Goal: Information Seeking & Learning: Find specific fact

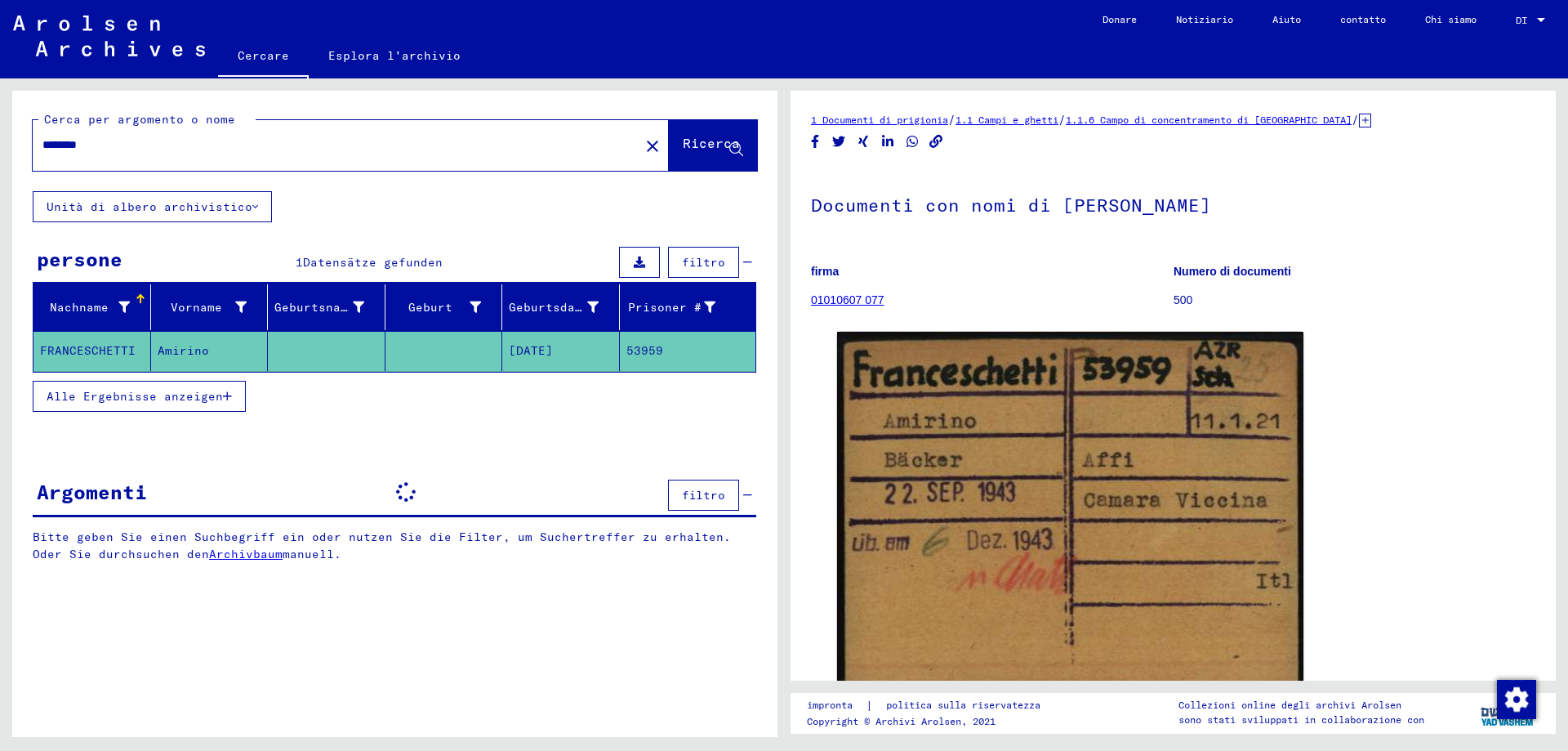
click at [70, 141] on input "********" at bounding box center [336, 145] width 587 height 17
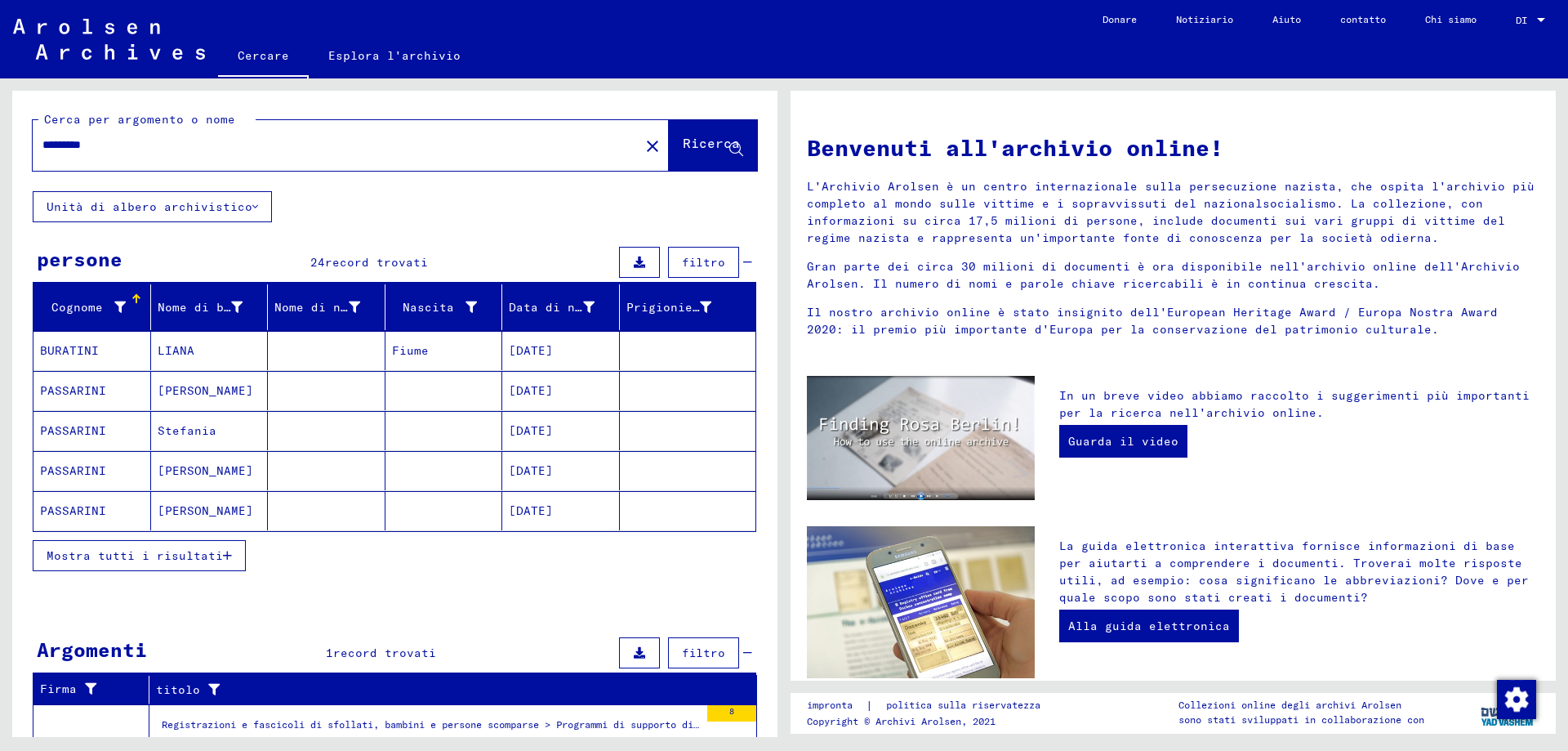
click at [98, 562] on font "Mostra tutti i risultati" at bounding box center [135, 555] width 176 height 15
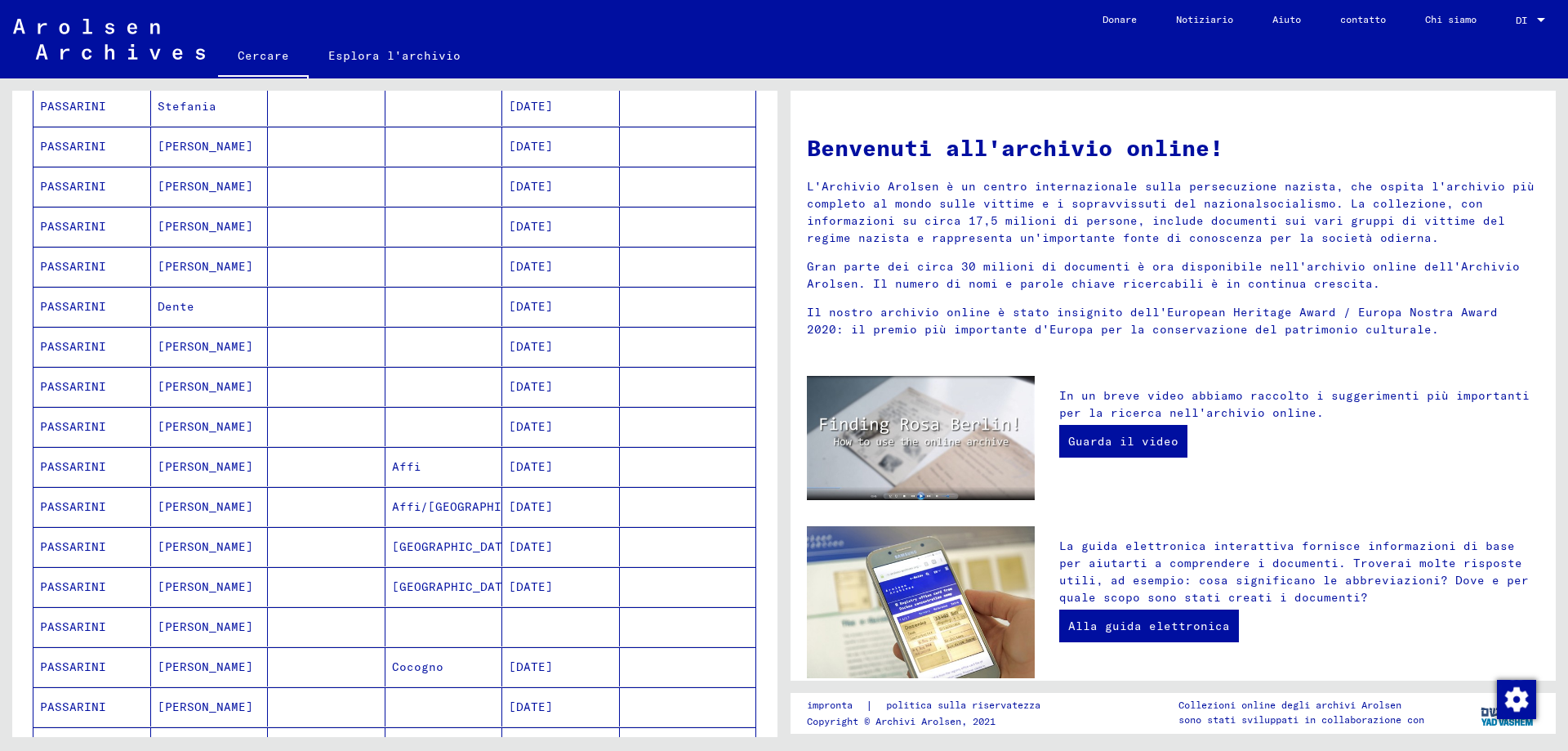
scroll to position [327, 0]
click at [71, 458] on font "PASSARINI" at bounding box center [73, 463] width 67 height 15
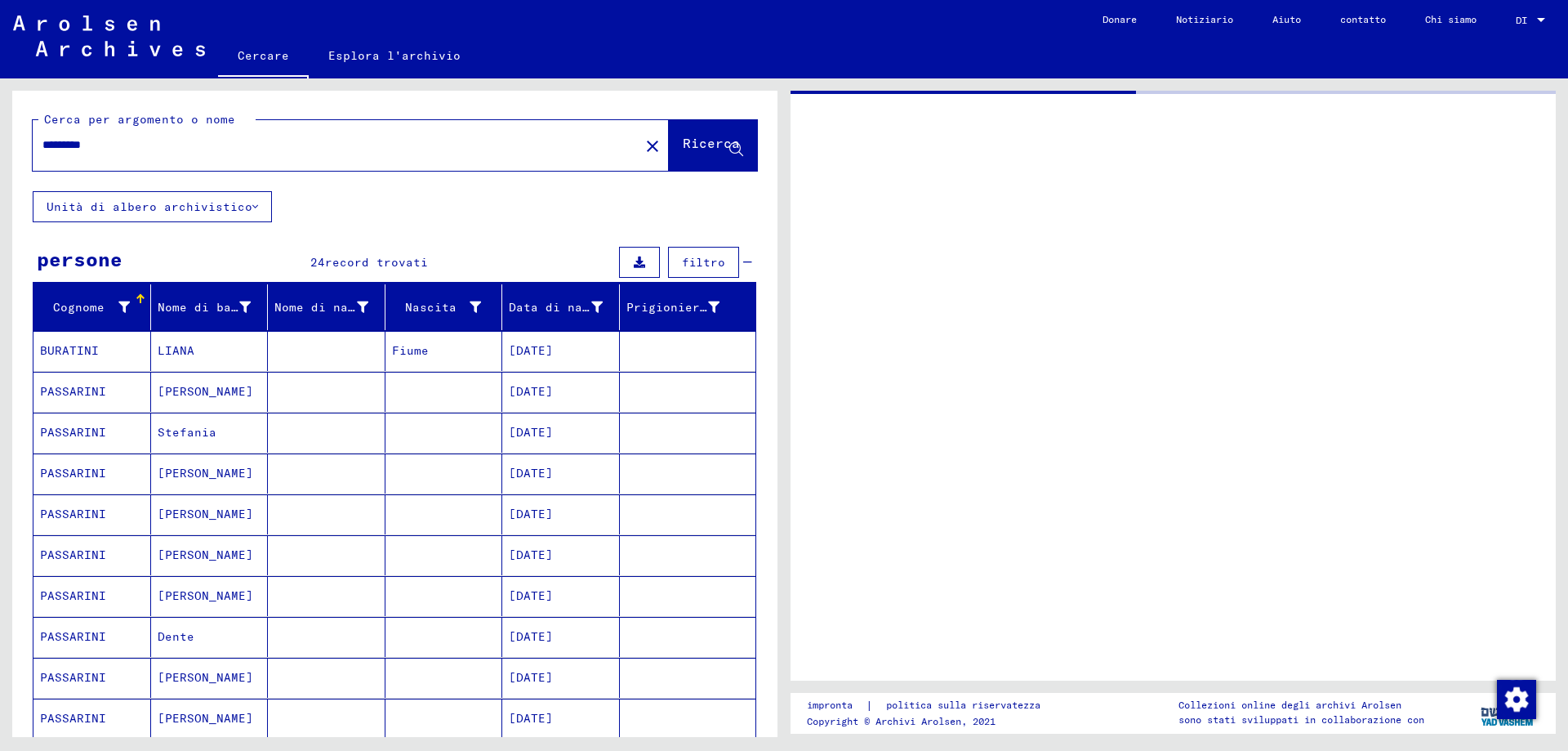
click at [121, 143] on input "*********" at bounding box center [336, 145] width 587 height 17
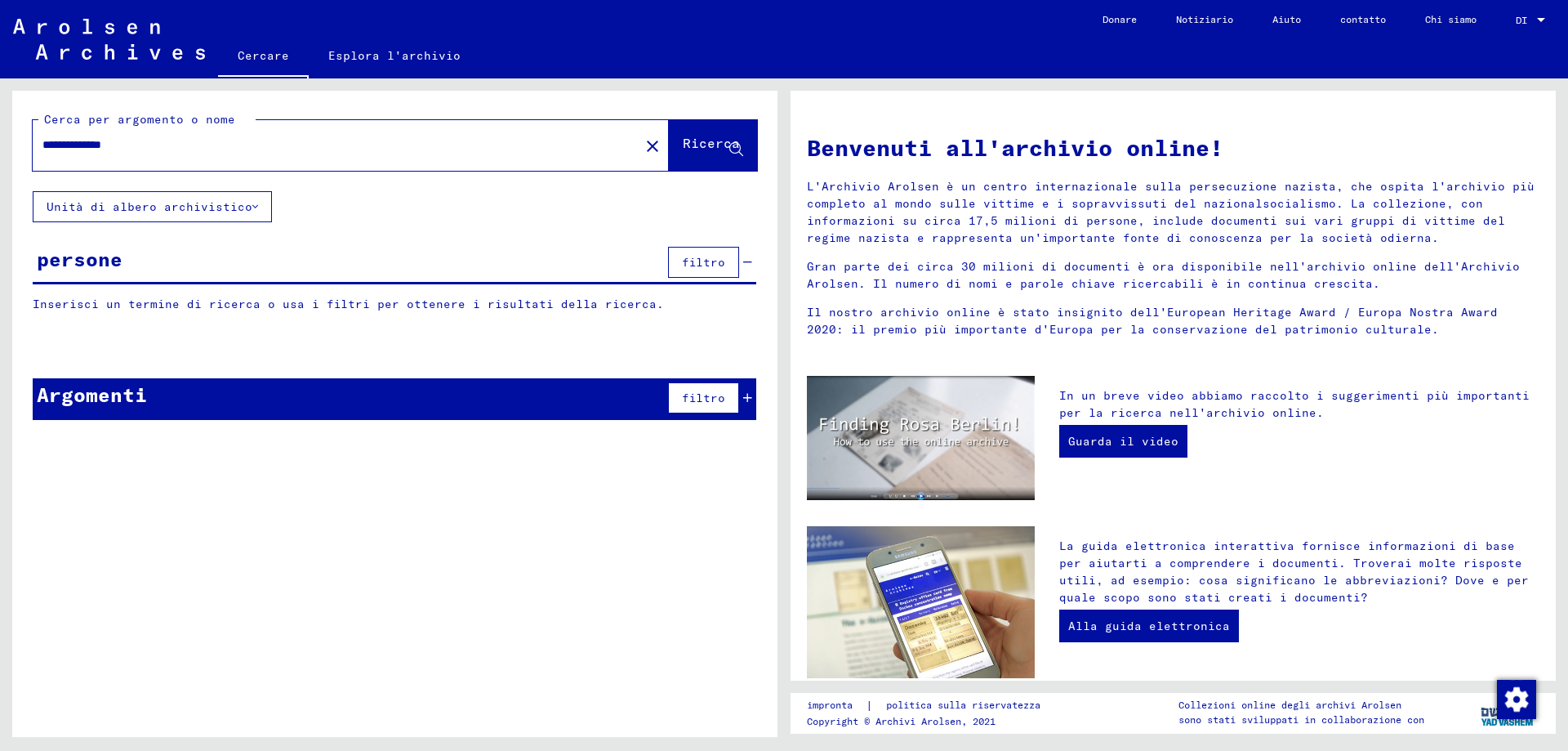
click at [693, 141] on font "Ricerca" at bounding box center [711, 143] width 57 height 16
click at [112, 142] on input "**********" at bounding box center [331, 145] width 577 height 17
click at [684, 143] on font "Ricerca" at bounding box center [711, 143] width 57 height 16
click at [734, 143] on icon at bounding box center [736, 150] width 14 height 14
click at [130, 143] on input "**********" at bounding box center [331, 145] width 577 height 17
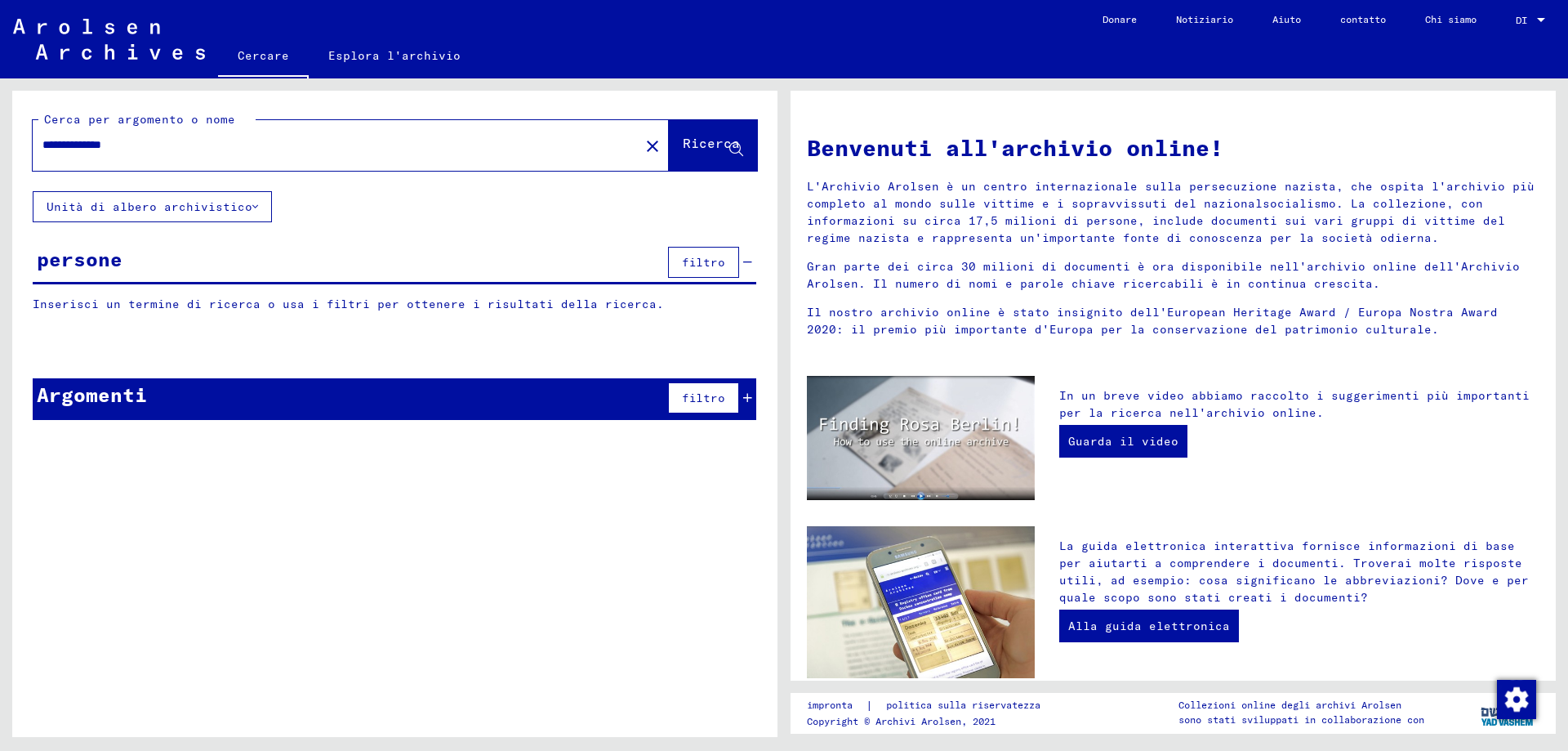
click at [130, 143] on input "**********" at bounding box center [331, 145] width 577 height 17
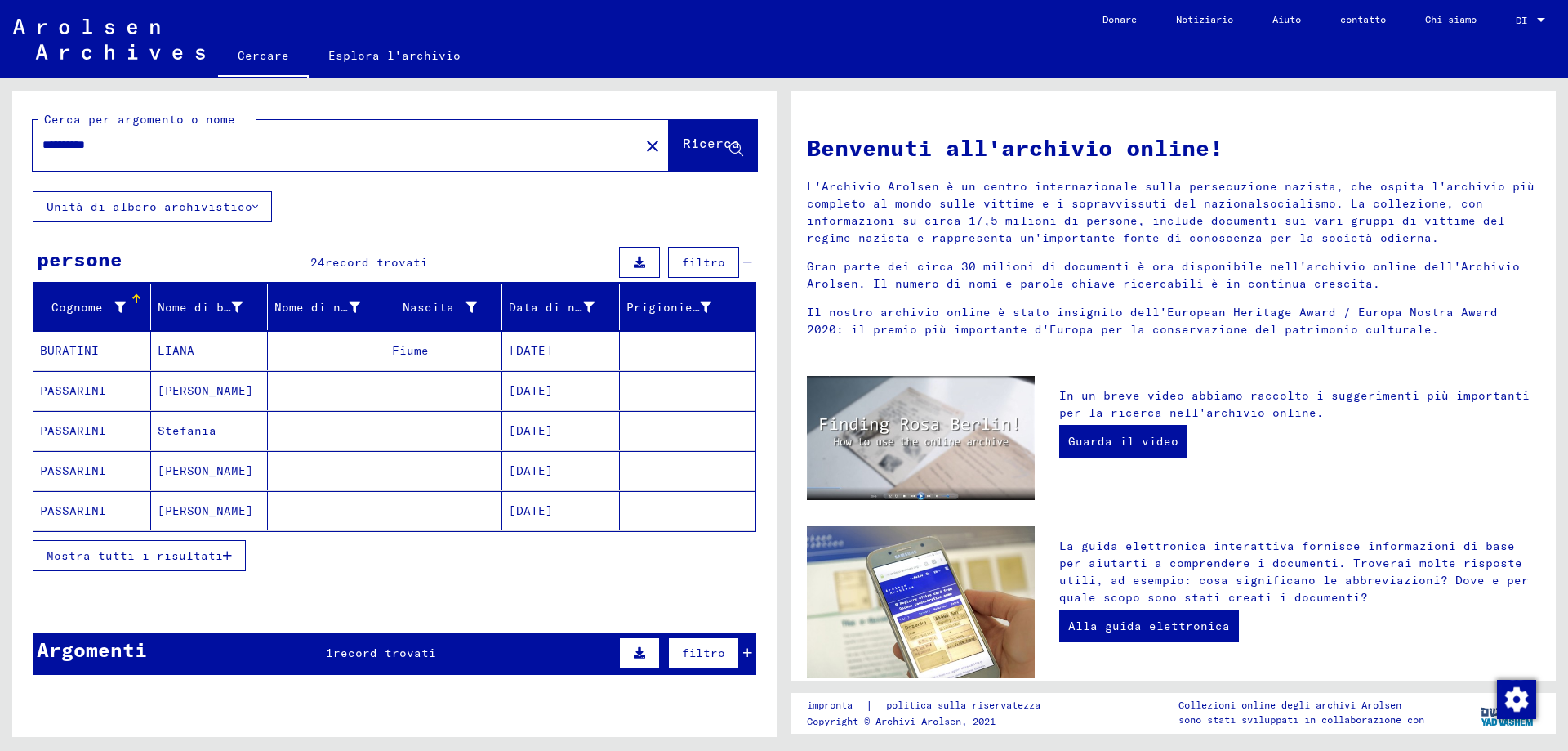
click at [132, 549] on font "Mostra tutti i risultati" at bounding box center [135, 555] width 176 height 15
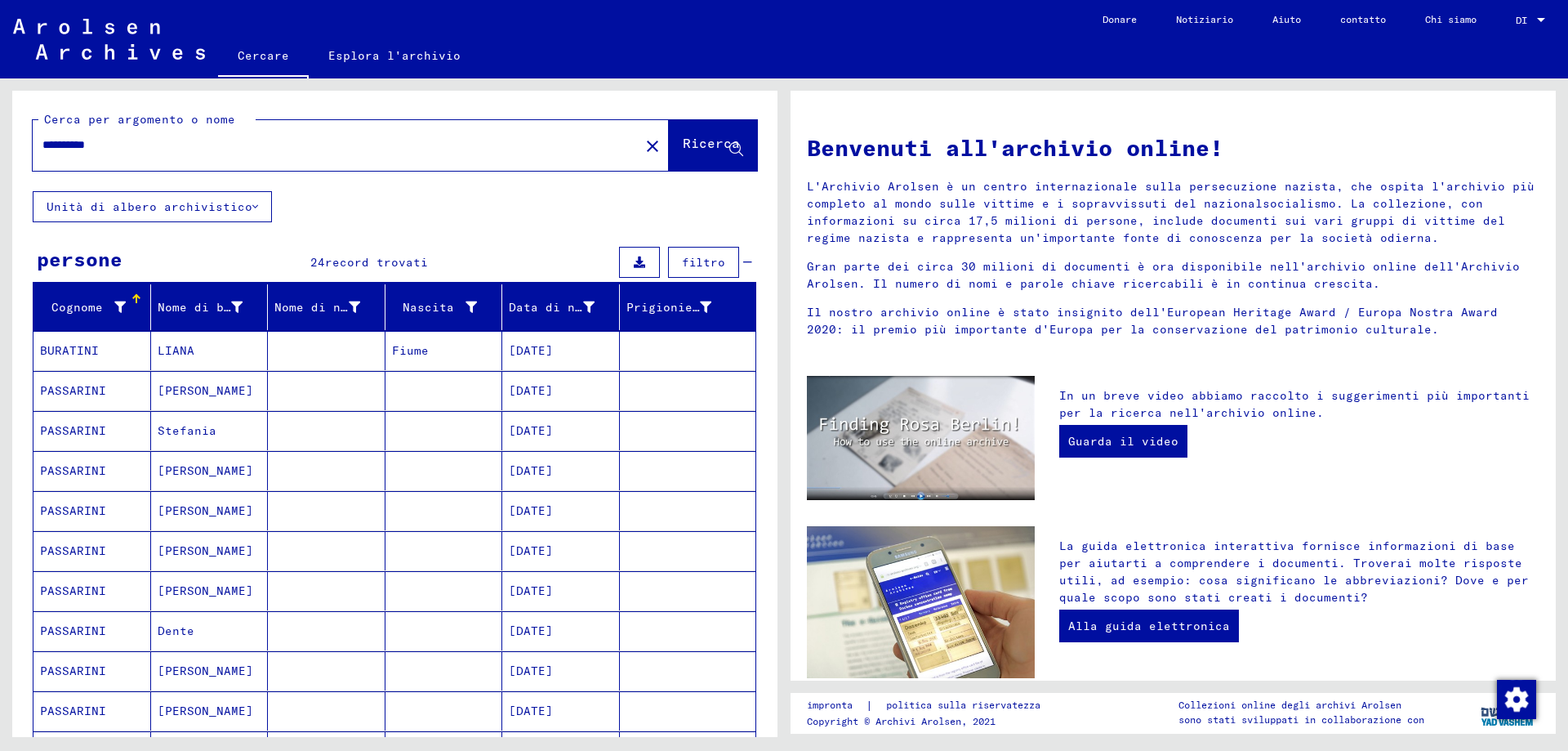
click at [114, 143] on input "*********" at bounding box center [331, 145] width 577 height 17
type input "**********"
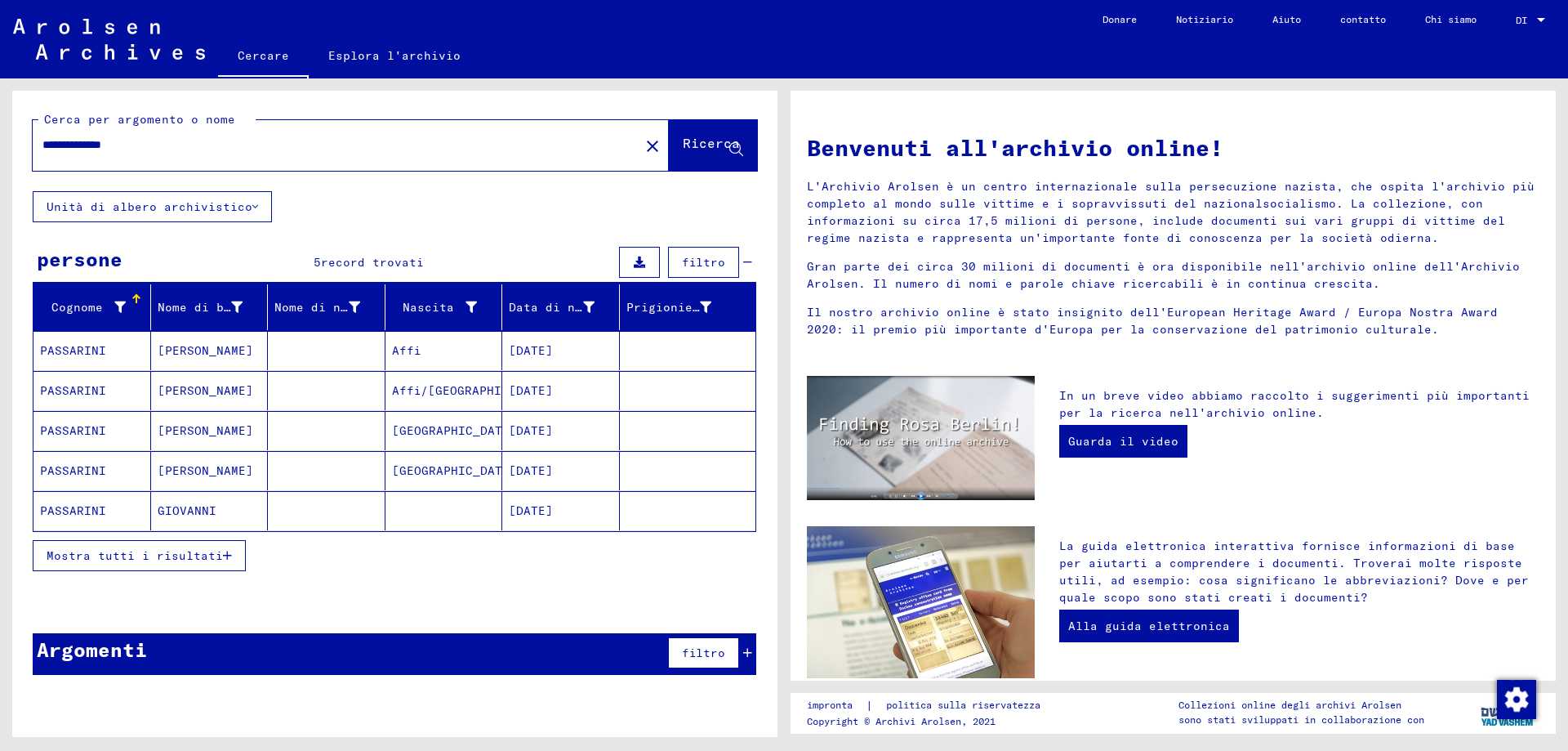
click at [74, 347] on font "PASSARINI" at bounding box center [73, 350] width 67 height 15
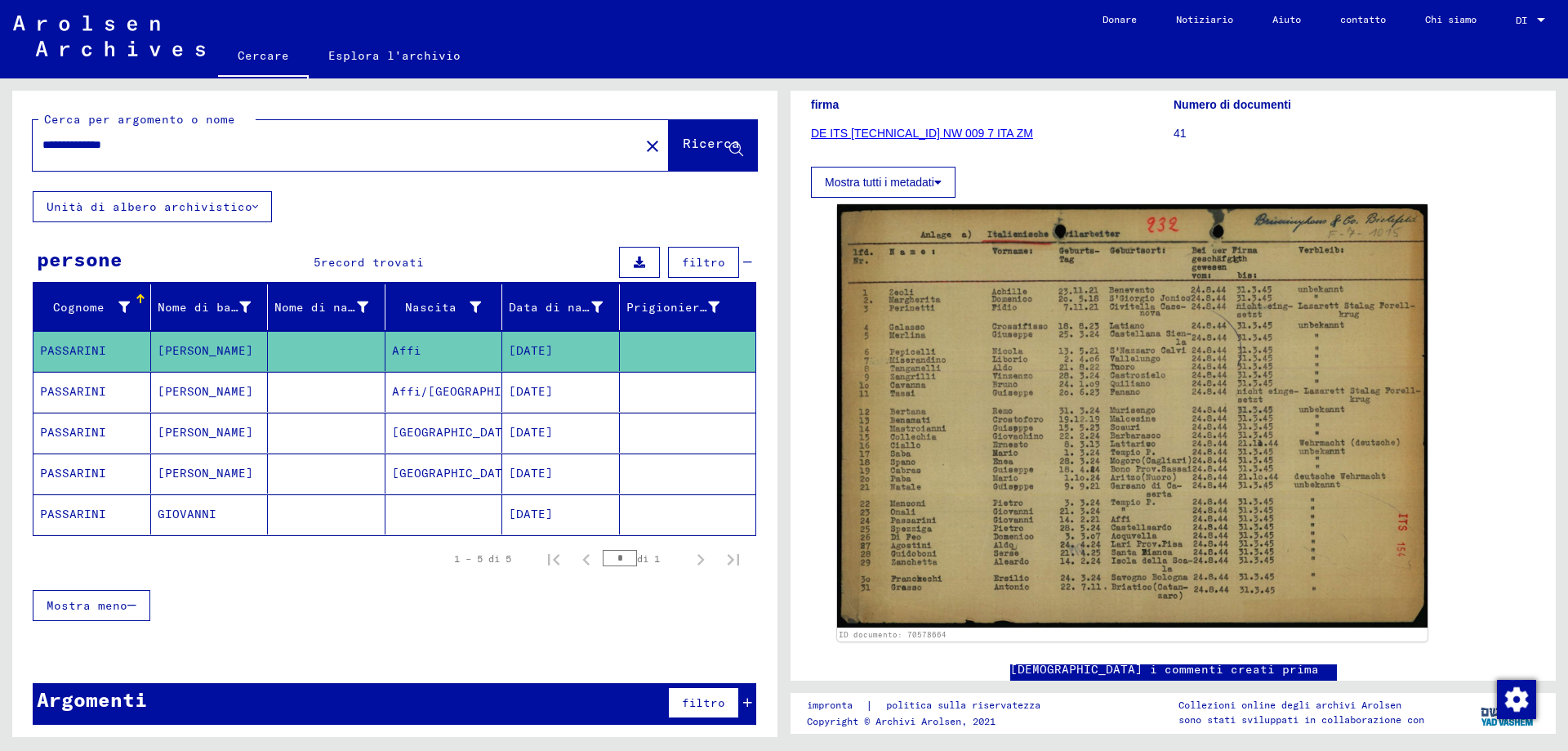
scroll to position [245, 0]
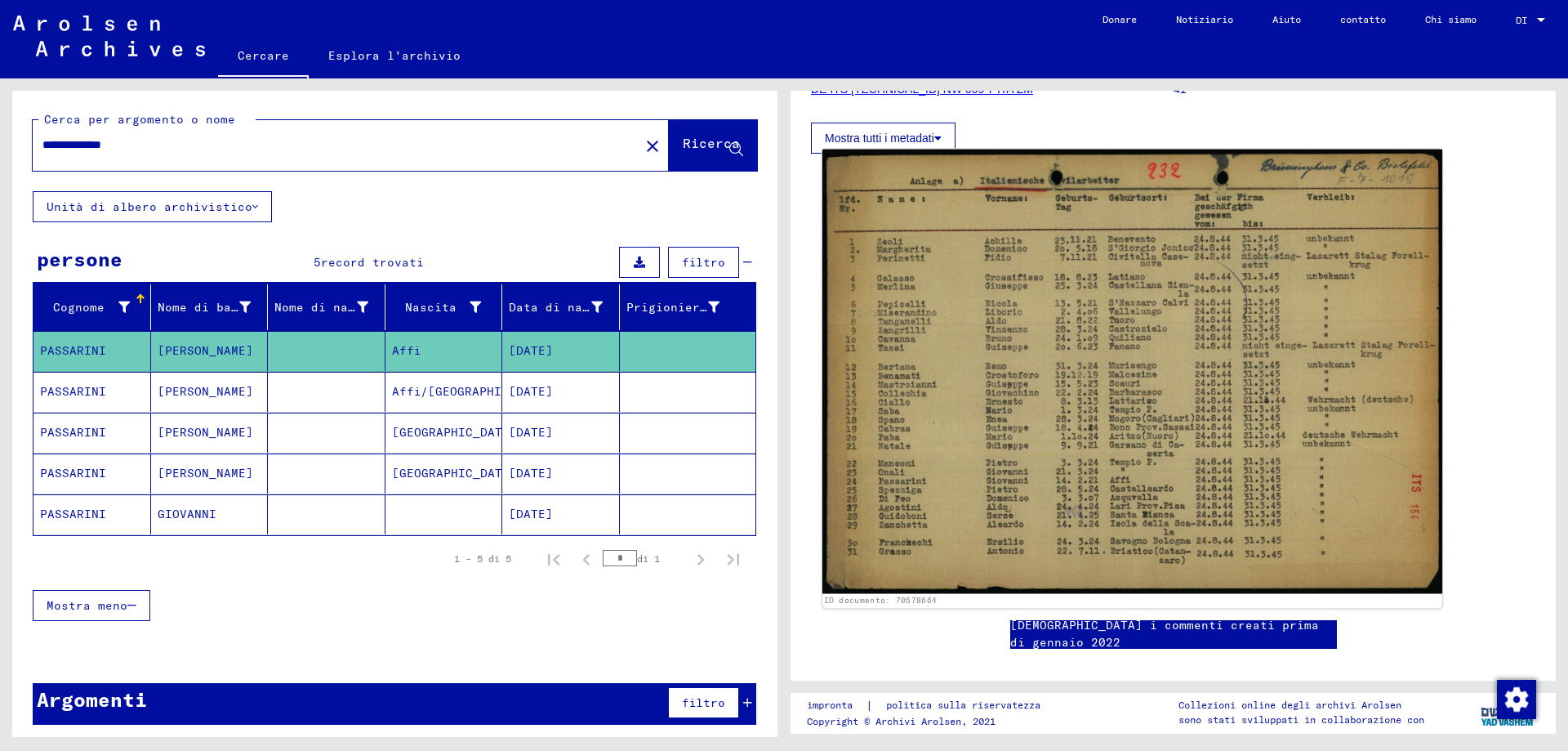
click at [1047, 279] on img at bounding box center [1133, 372] width 620 height 444
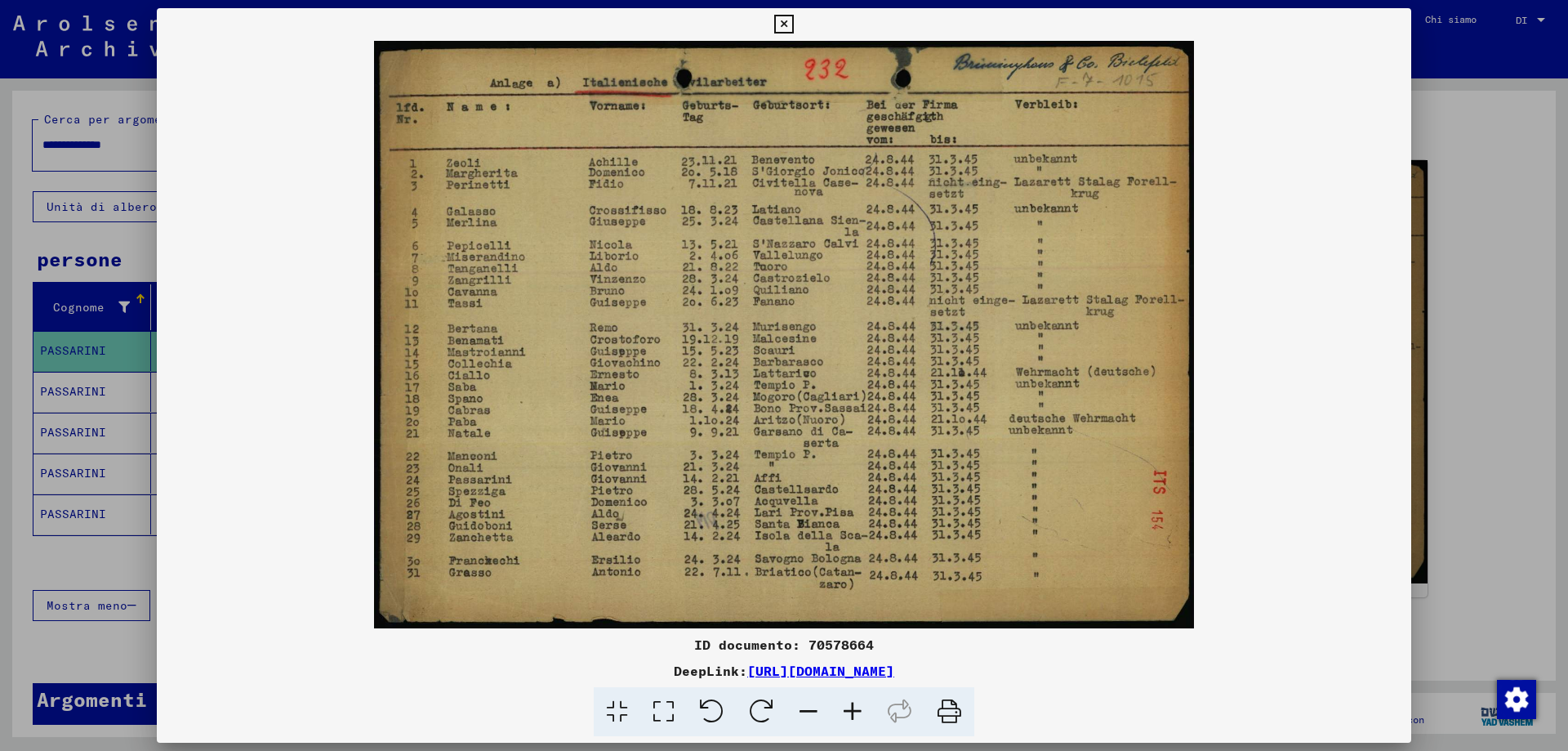
click at [784, 22] on icon at bounding box center [784, 24] width 19 height 20
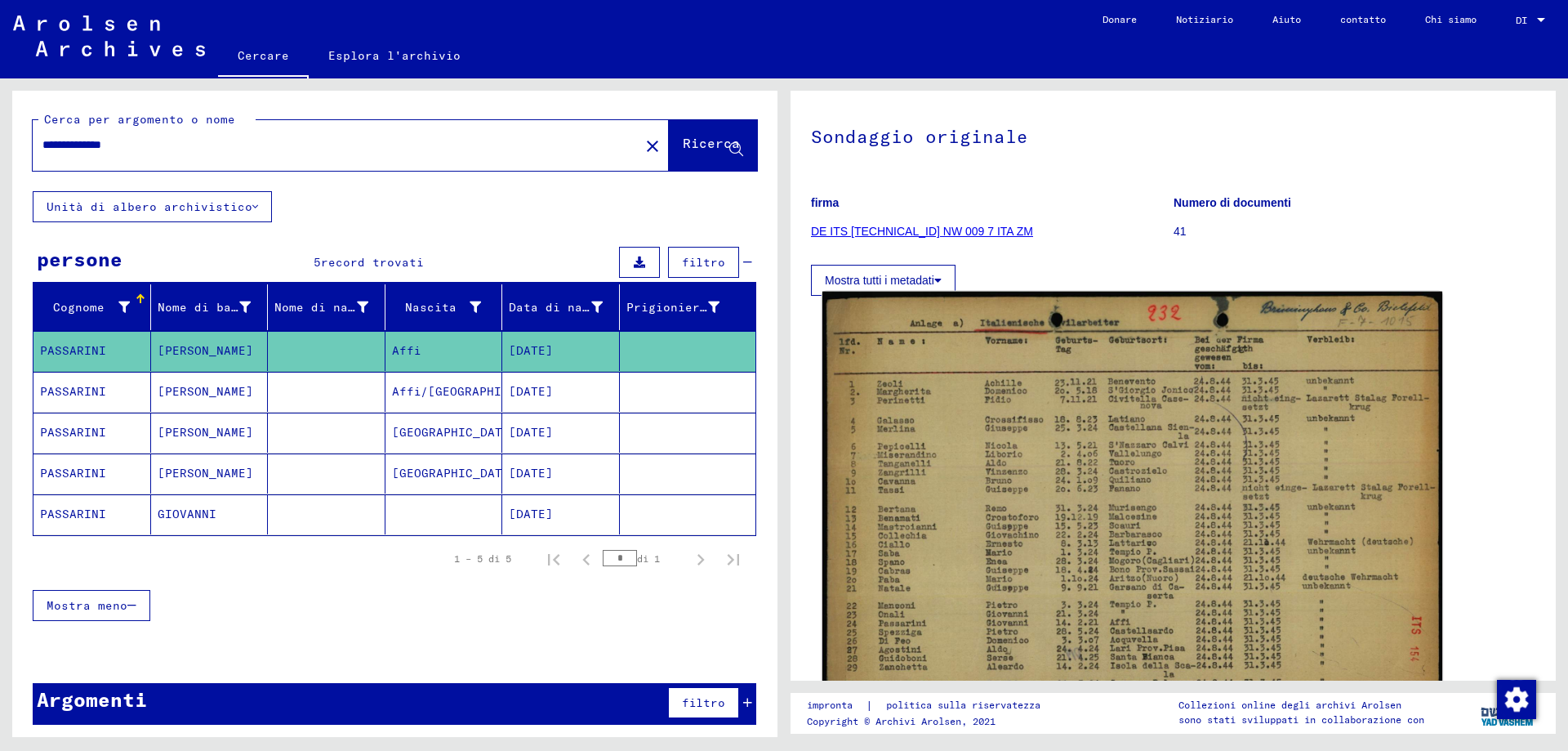
scroll to position [82, 0]
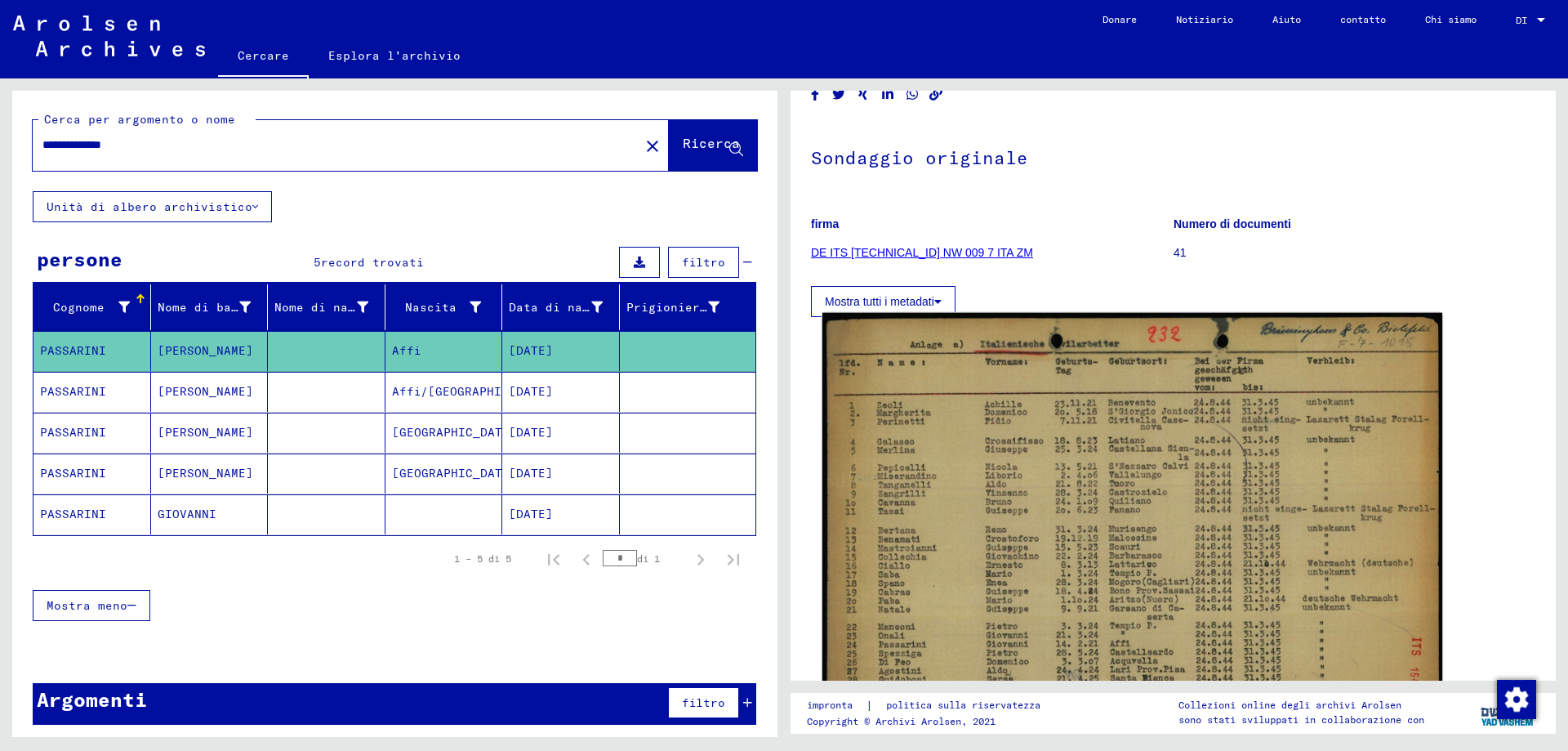
click at [1151, 481] on img at bounding box center [1133, 535] width 620 height 444
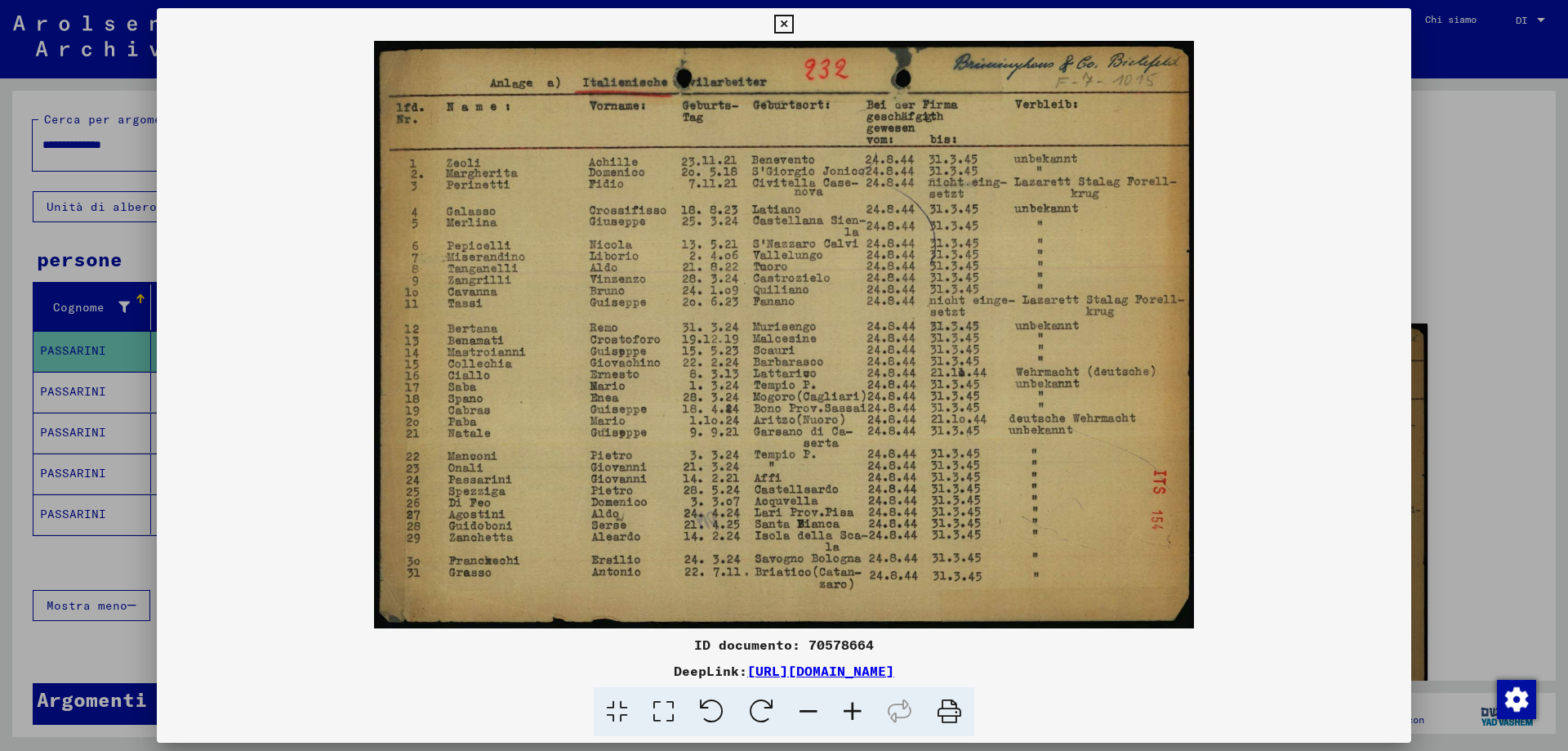
click at [783, 22] on icon at bounding box center [784, 24] width 19 height 20
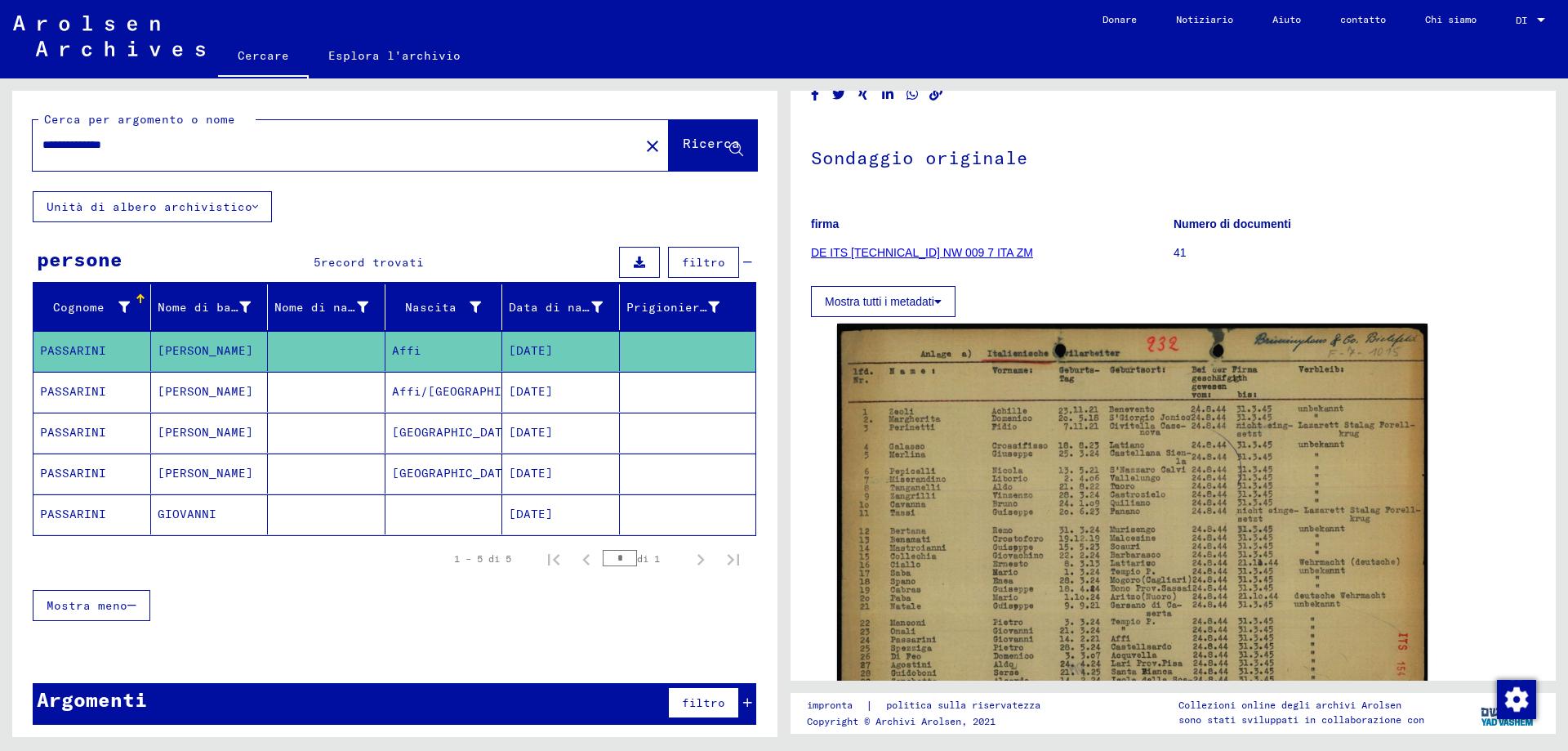
click at [71, 390] on font "PASSARINI" at bounding box center [73, 391] width 67 height 15
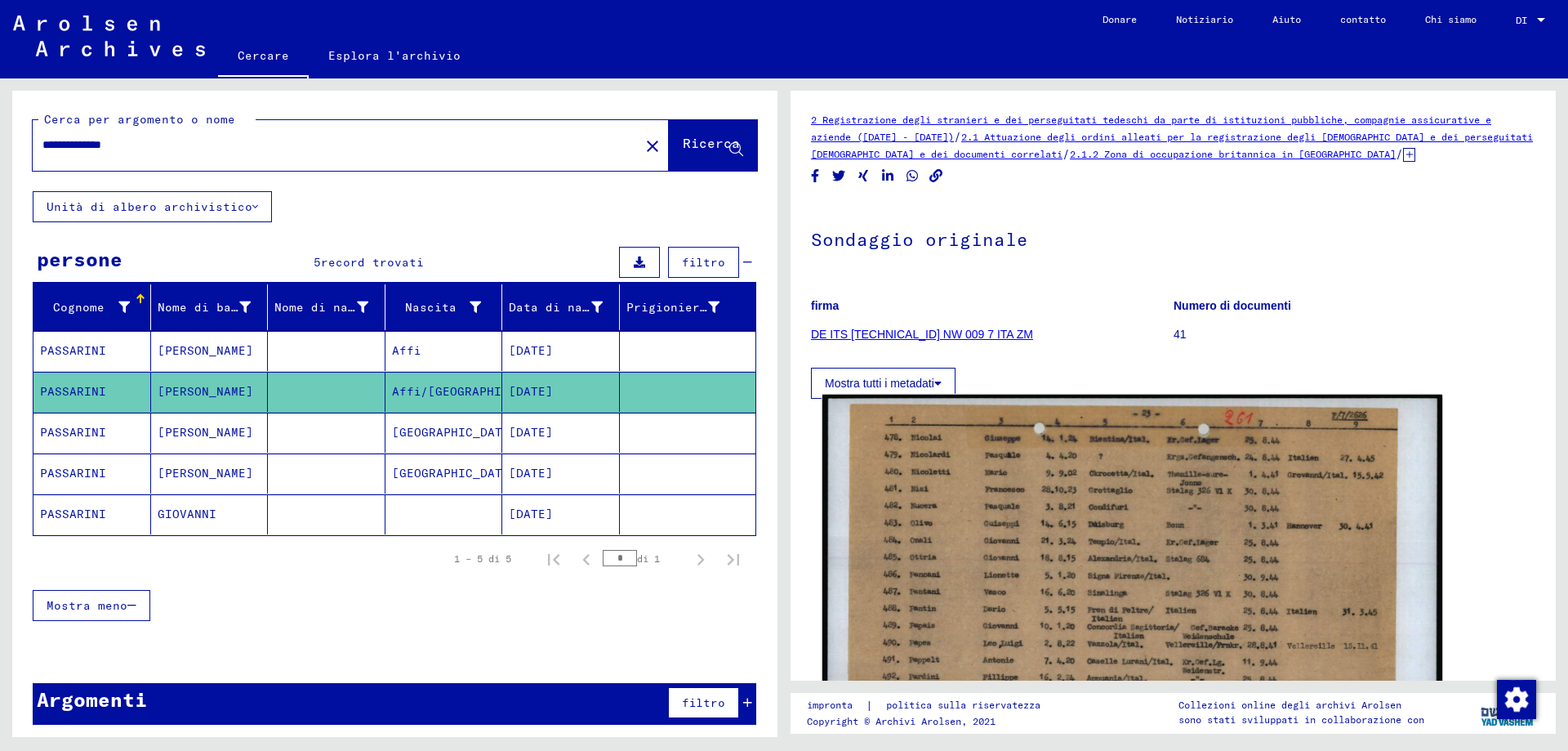
click at [1054, 490] on img at bounding box center [1133, 614] width 620 height 437
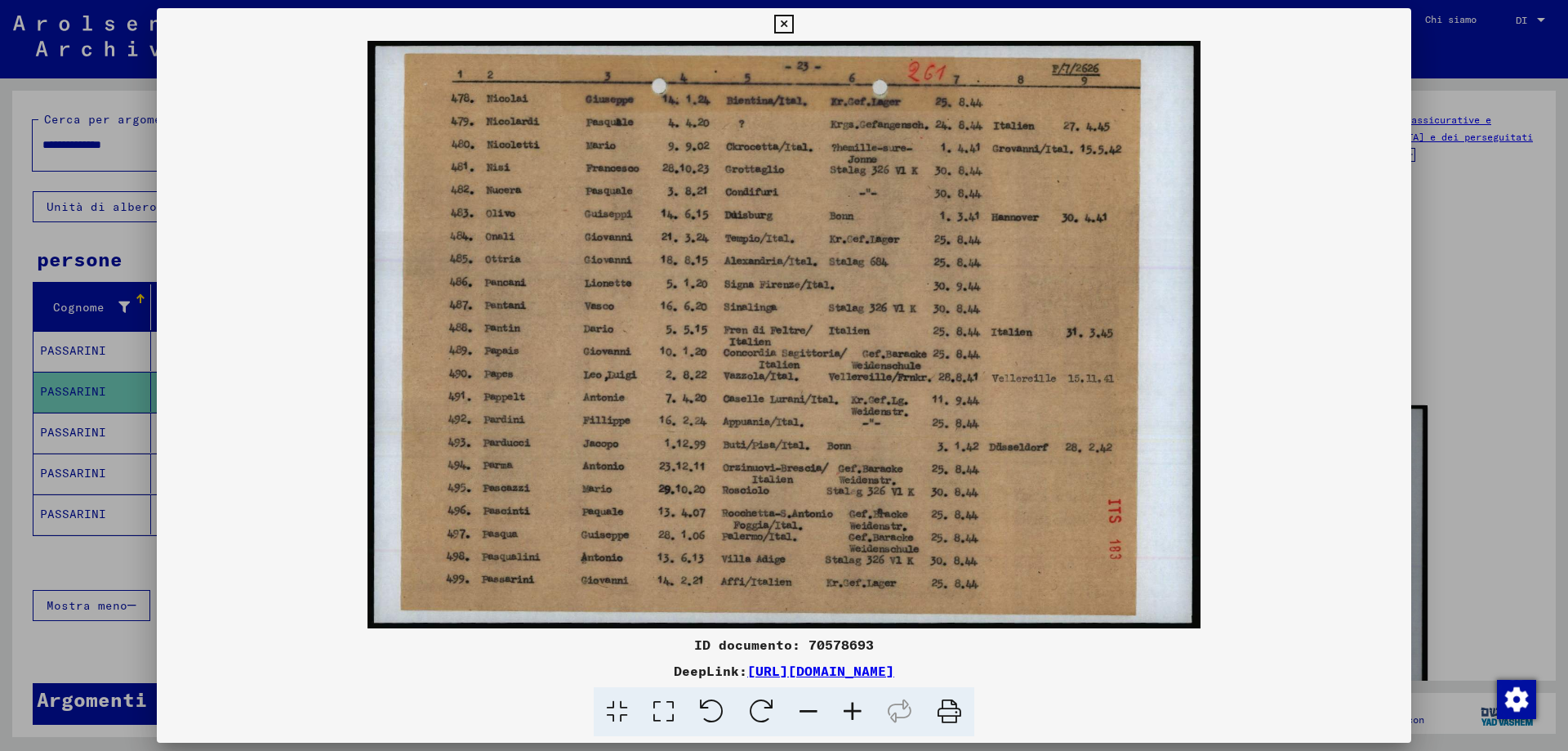
drag, startPoint x: 784, startPoint y: 16, endPoint x: 812, endPoint y: 86, distance: 75.4
click at [785, 16] on icon at bounding box center [784, 24] width 19 height 20
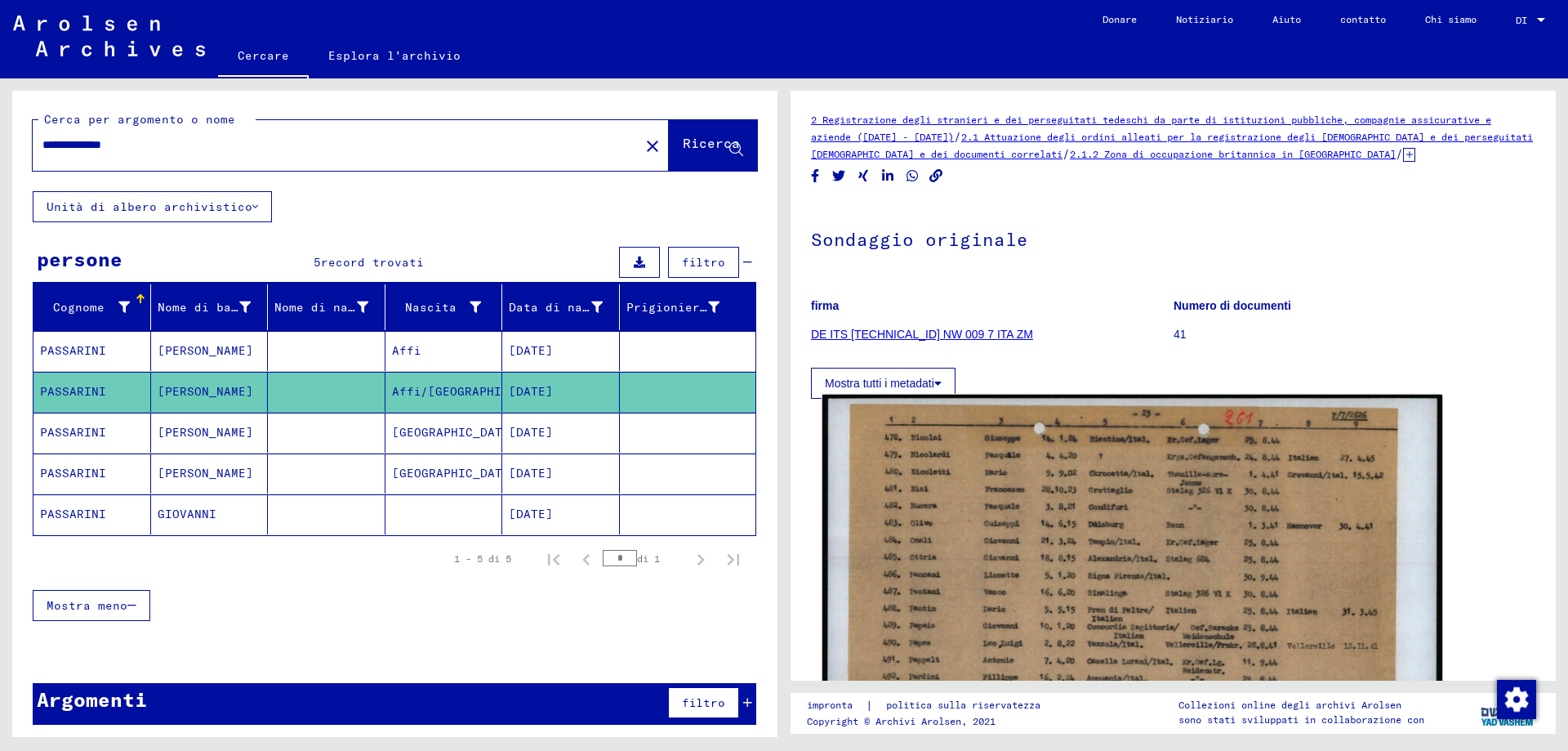
click at [1137, 574] on img at bounding box center [1133, 614] width 620 height 437
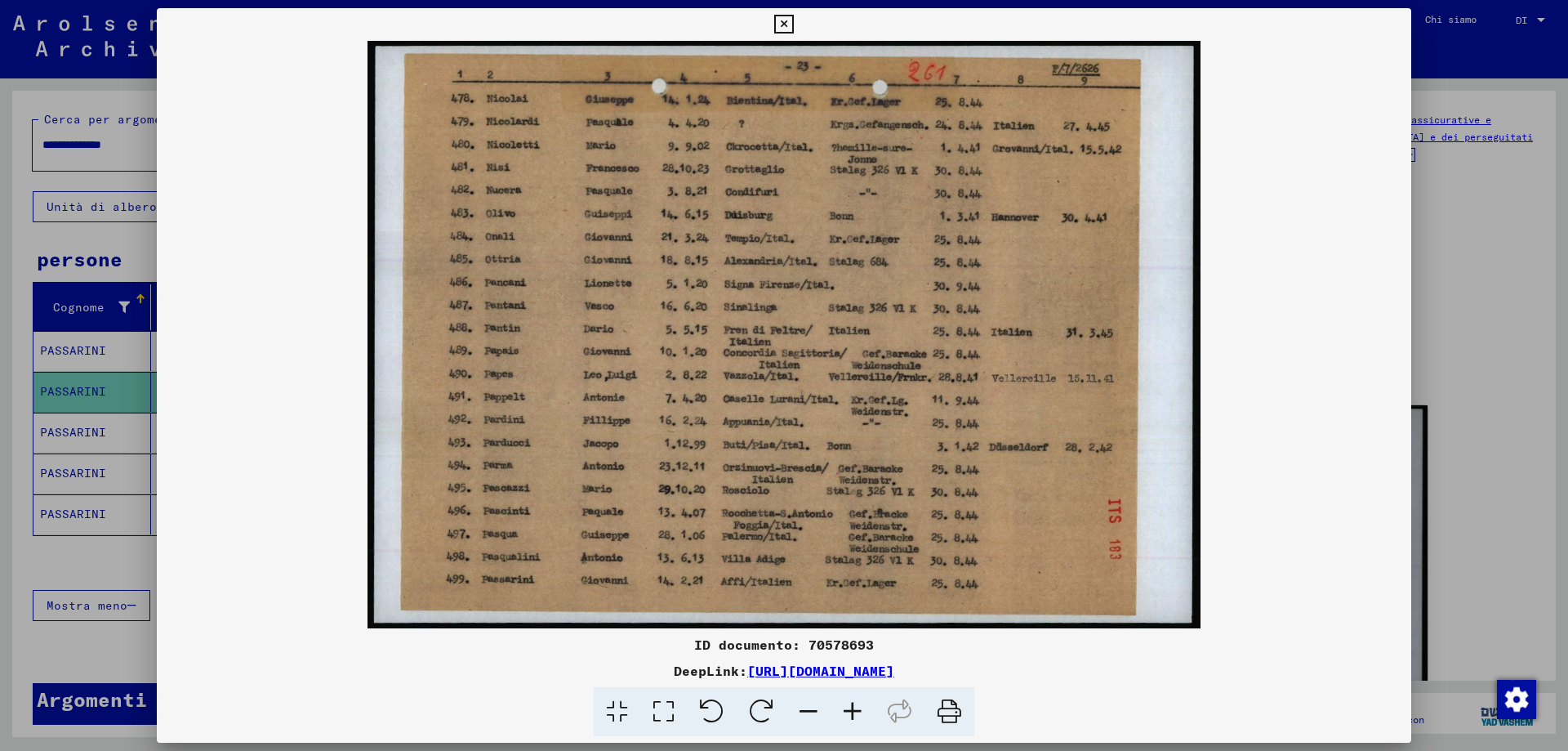
click at [783, 19] on icon at bounding box center [784, 24] width 19 height 20
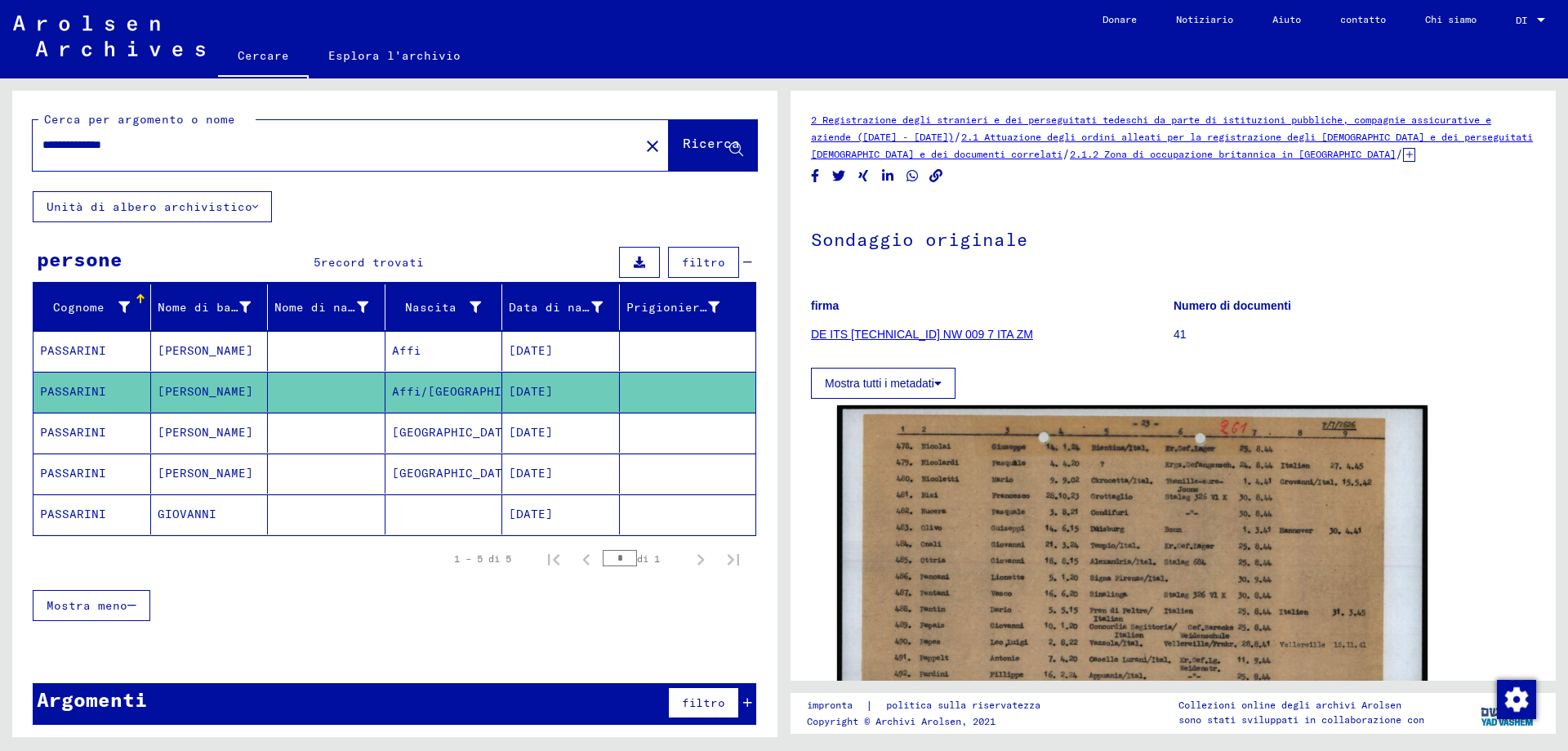
click at [82, 426] on font "PASSARINI" at bounding box center [73, 432] width 67 height 15
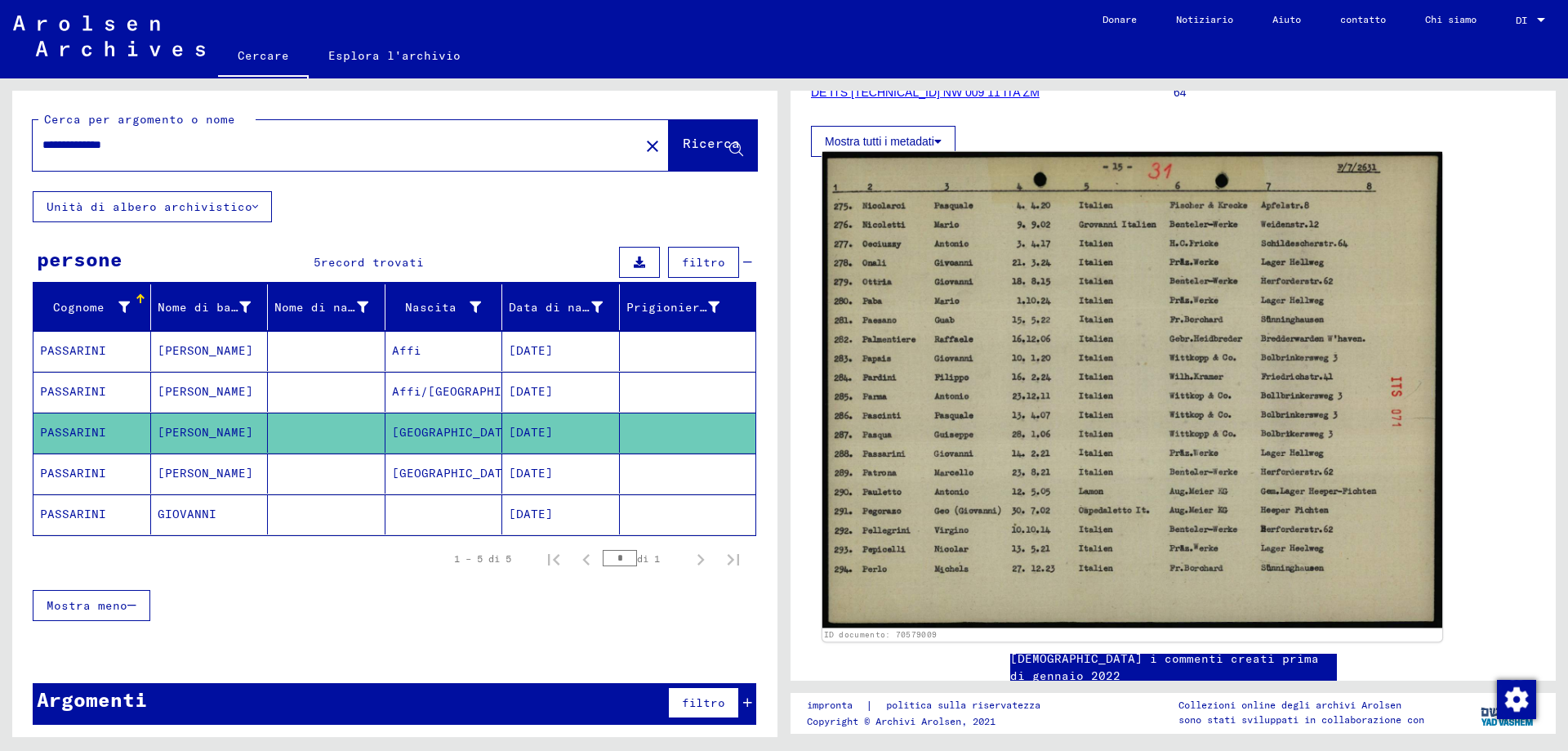
scroll to position [245, 0]
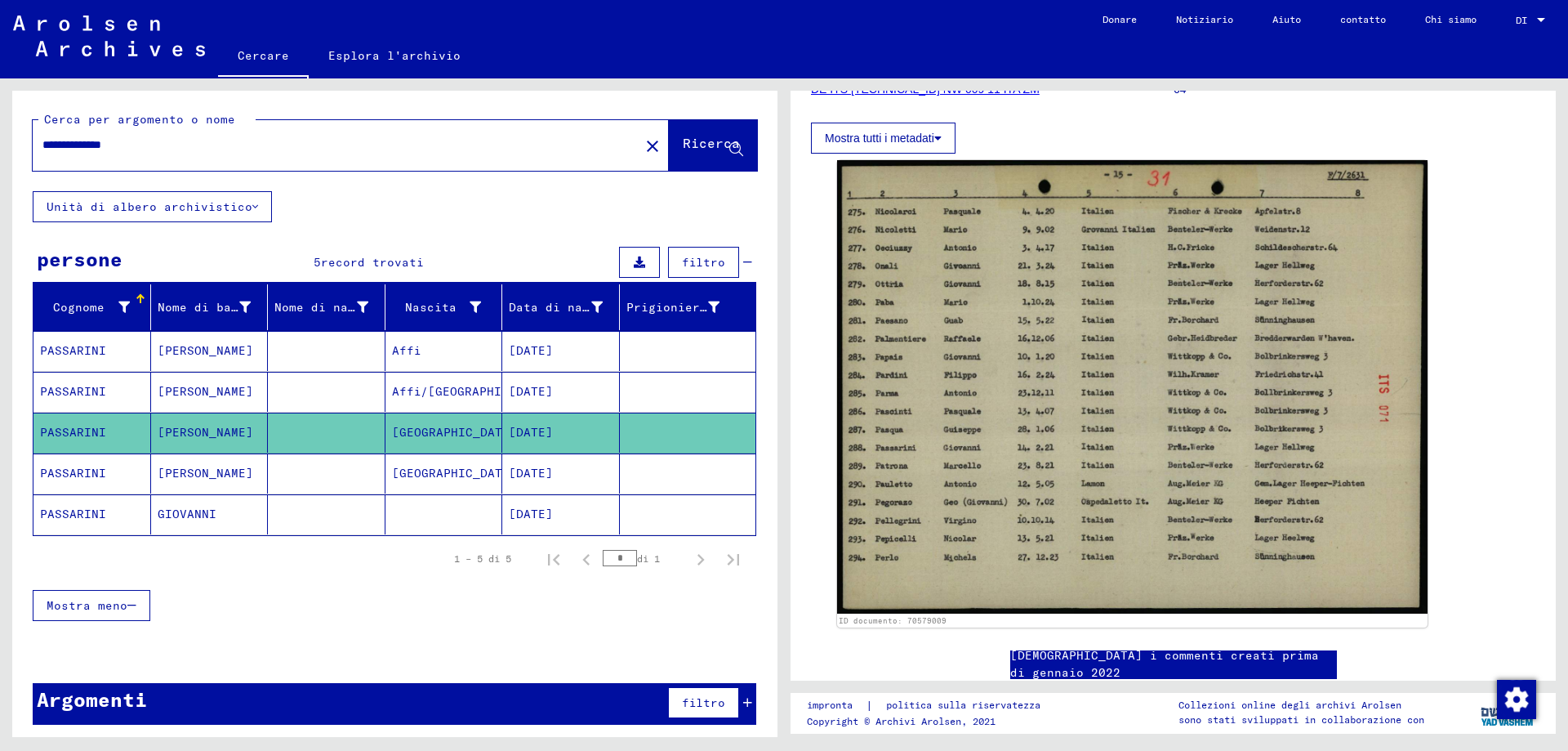
click at [76, 470] on font "PASSARINI" at bounding box center [73, 473] width 67 height 15
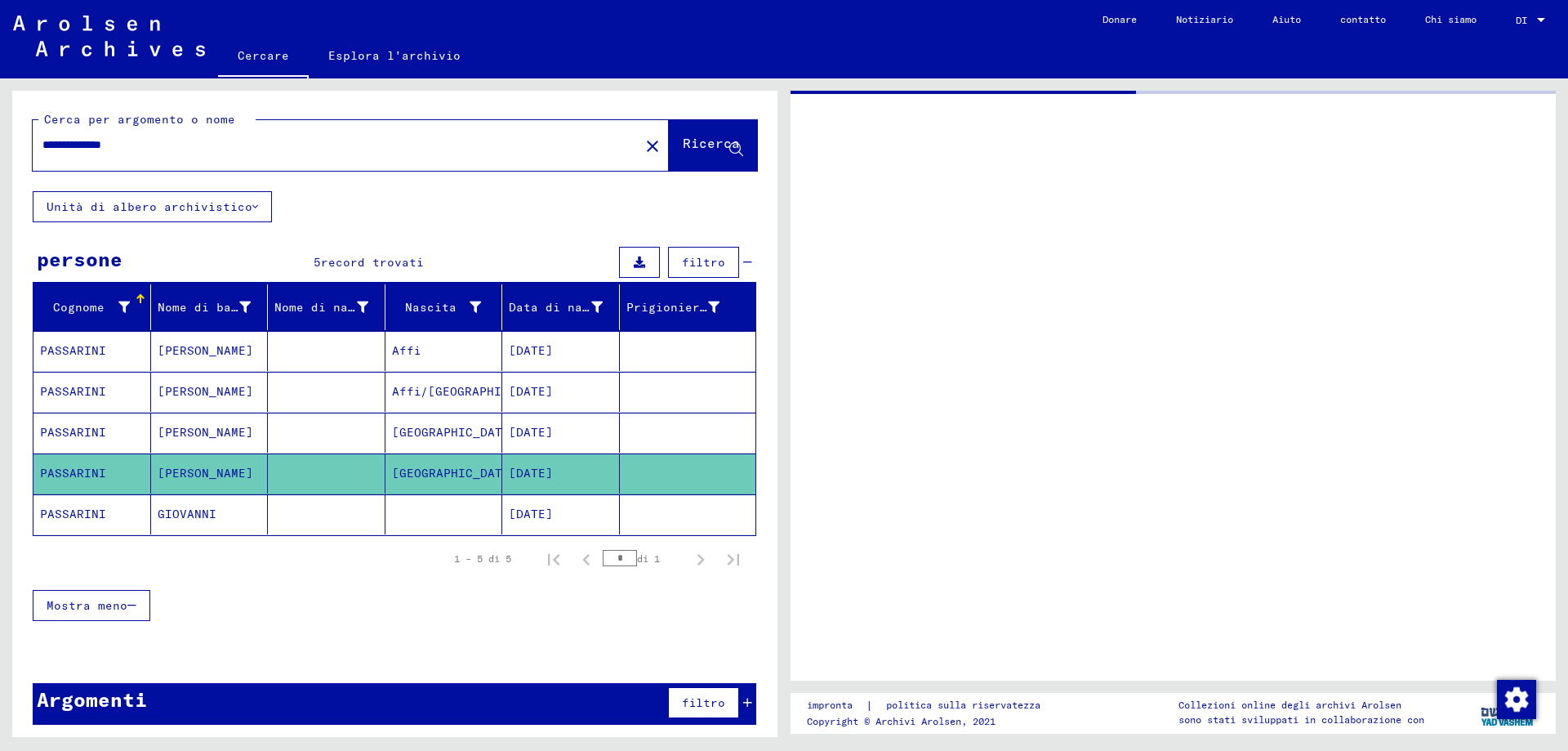
click at [60, 512] on font "PASSARINI" at bounding box center [73, 513] width 67 height 15
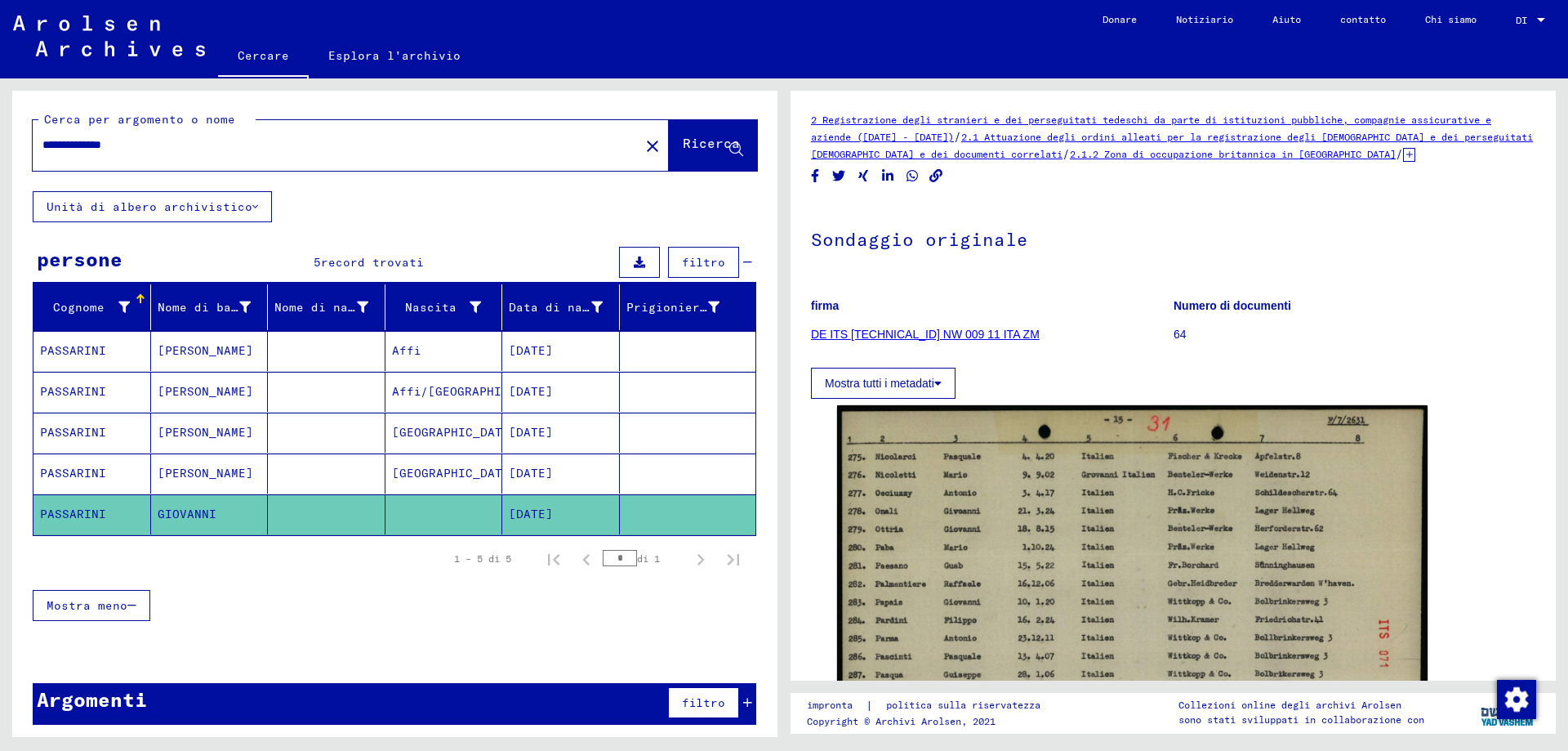
click at [77, 468] on font "PASSARINI" at bounding box center [73, 473] width 67 height 15
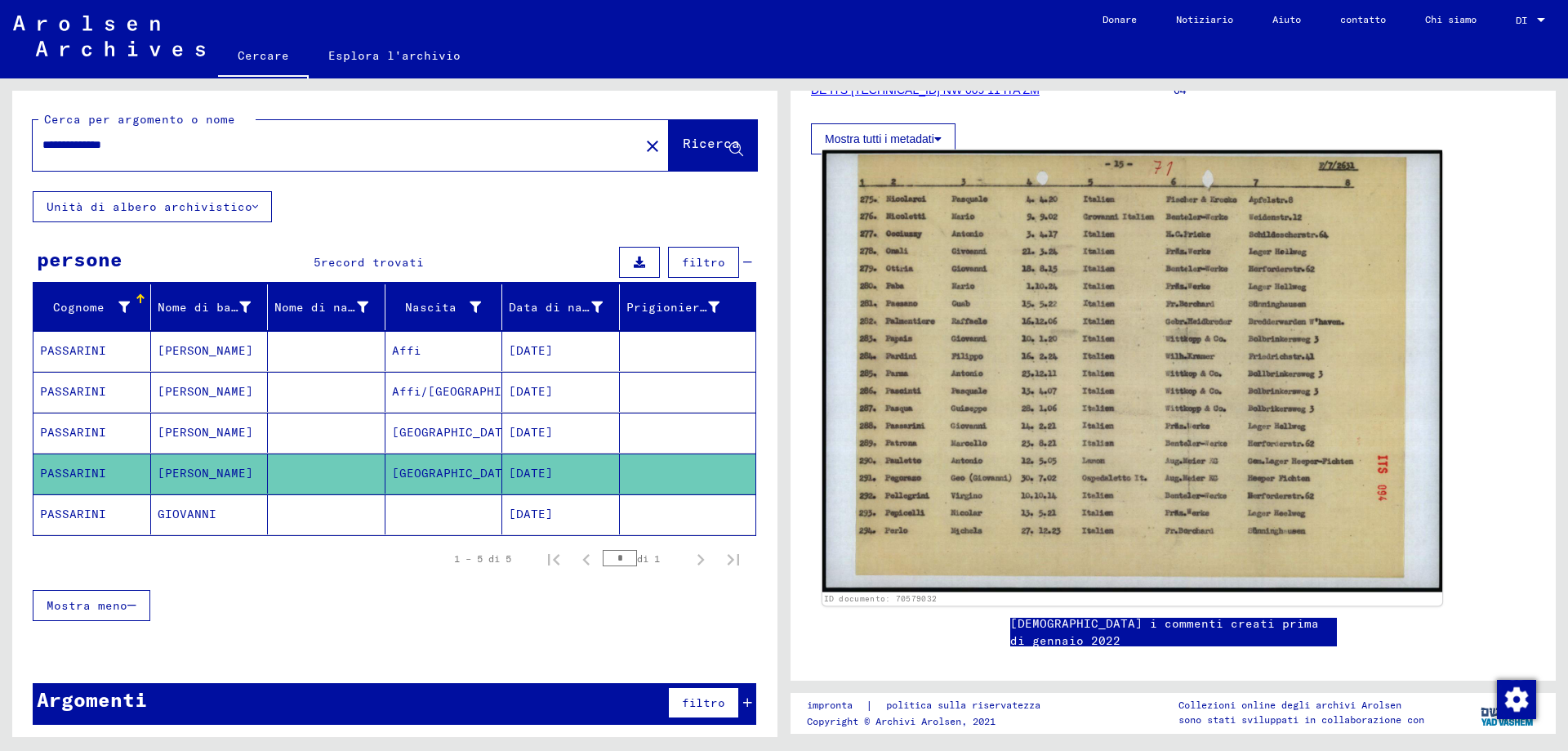
scroll to position [245, 0]
click at [1007, 406] on img at bounding box center [1133, 370] width 620 height 442
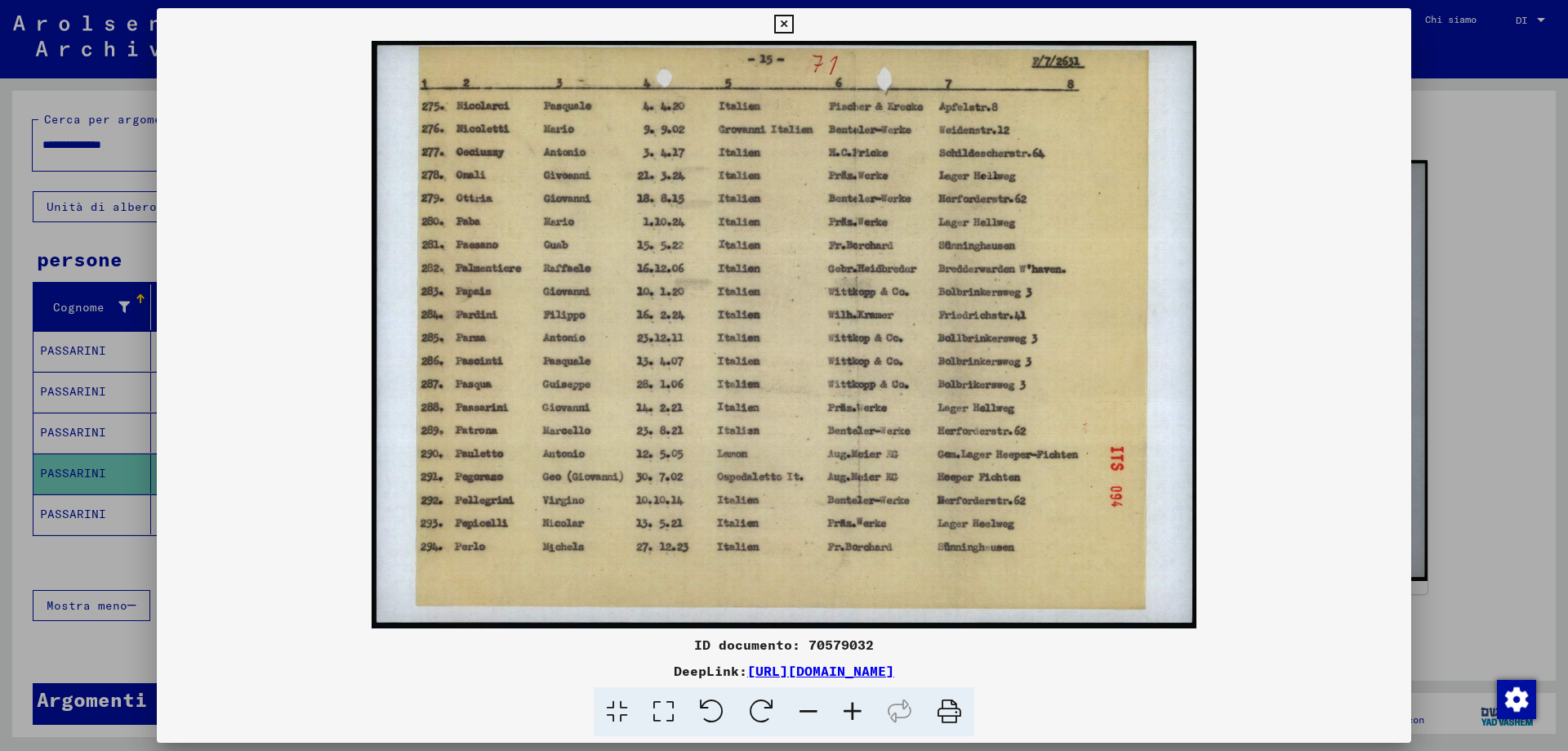
click at [787, 16] on icon at bounding box center [784, 24] width 19 height 20
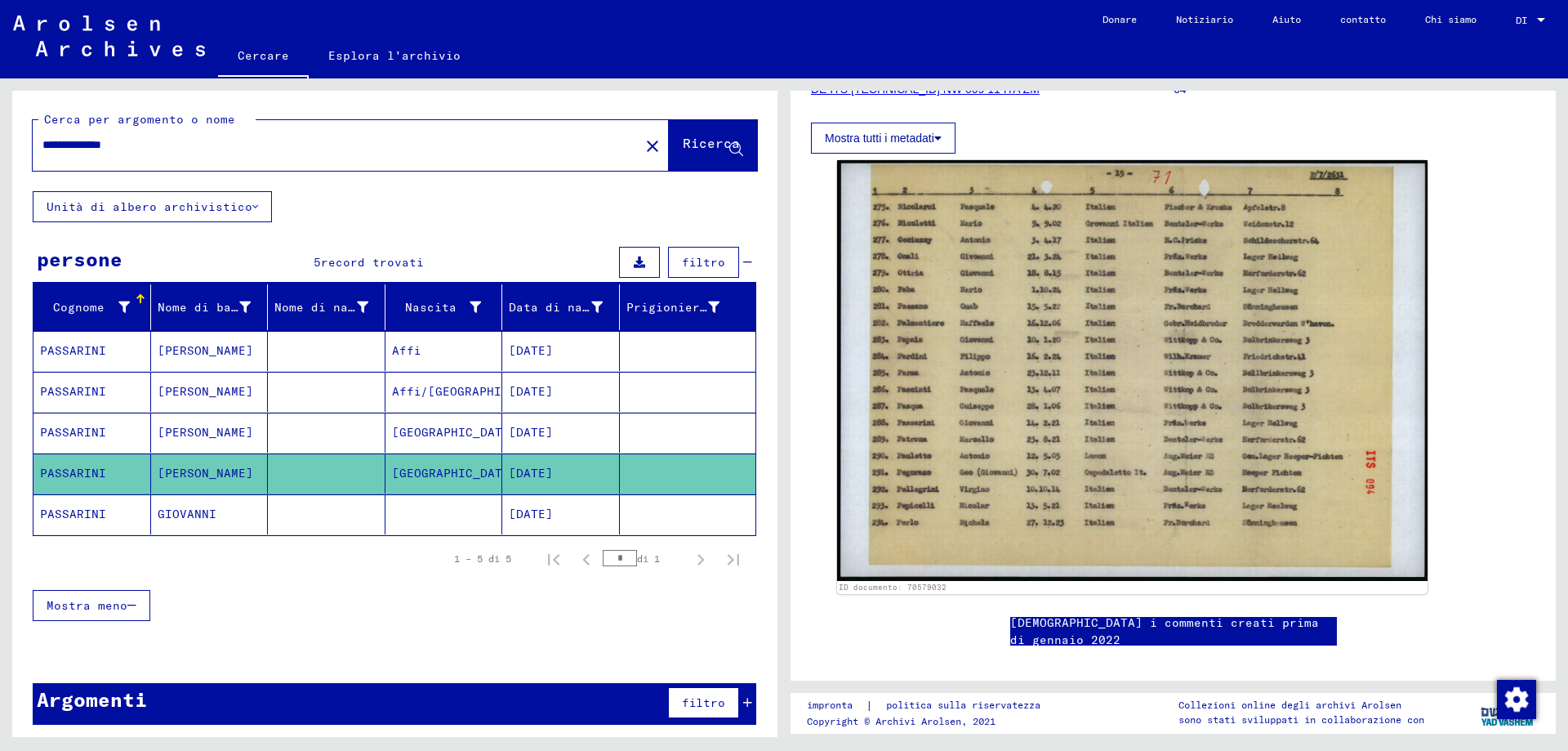
click at [71, 349] on font "PASSARINI" at bounding box center [73, 350] width 67 height 15
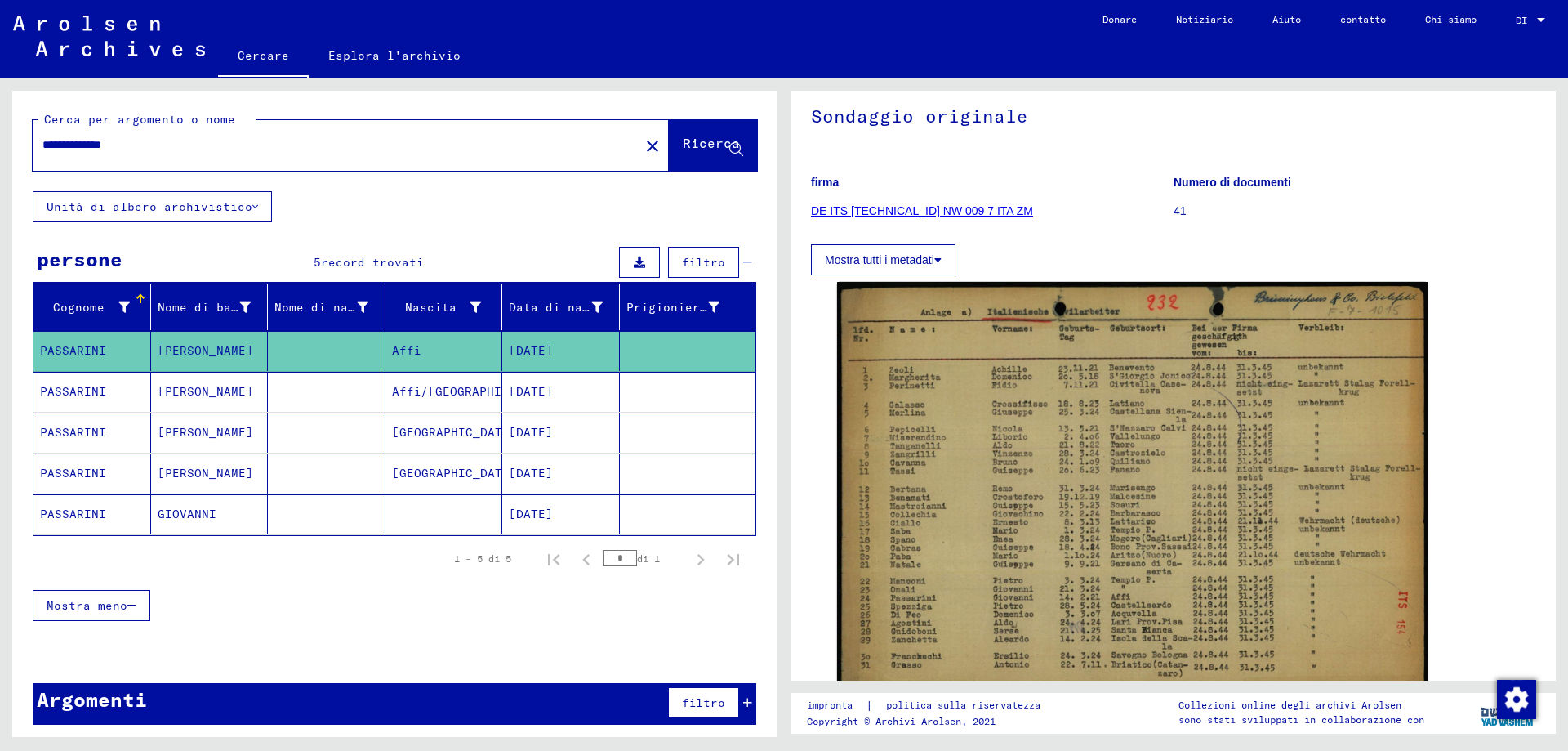
scroll to position [163, 0]
